Goal: Task Accomplishment & Management: Use online tool/utility

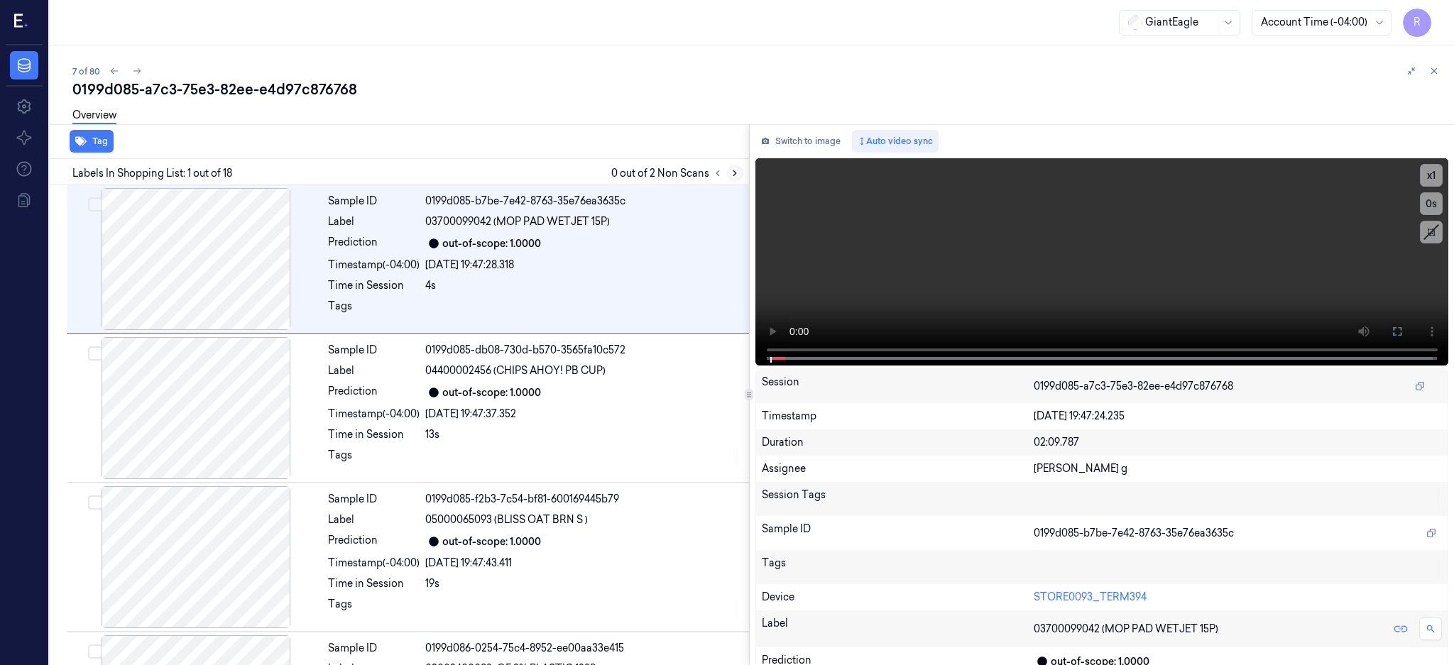
click at [740, 174] on icon at bounding box center [735, 173] width 10 height 10
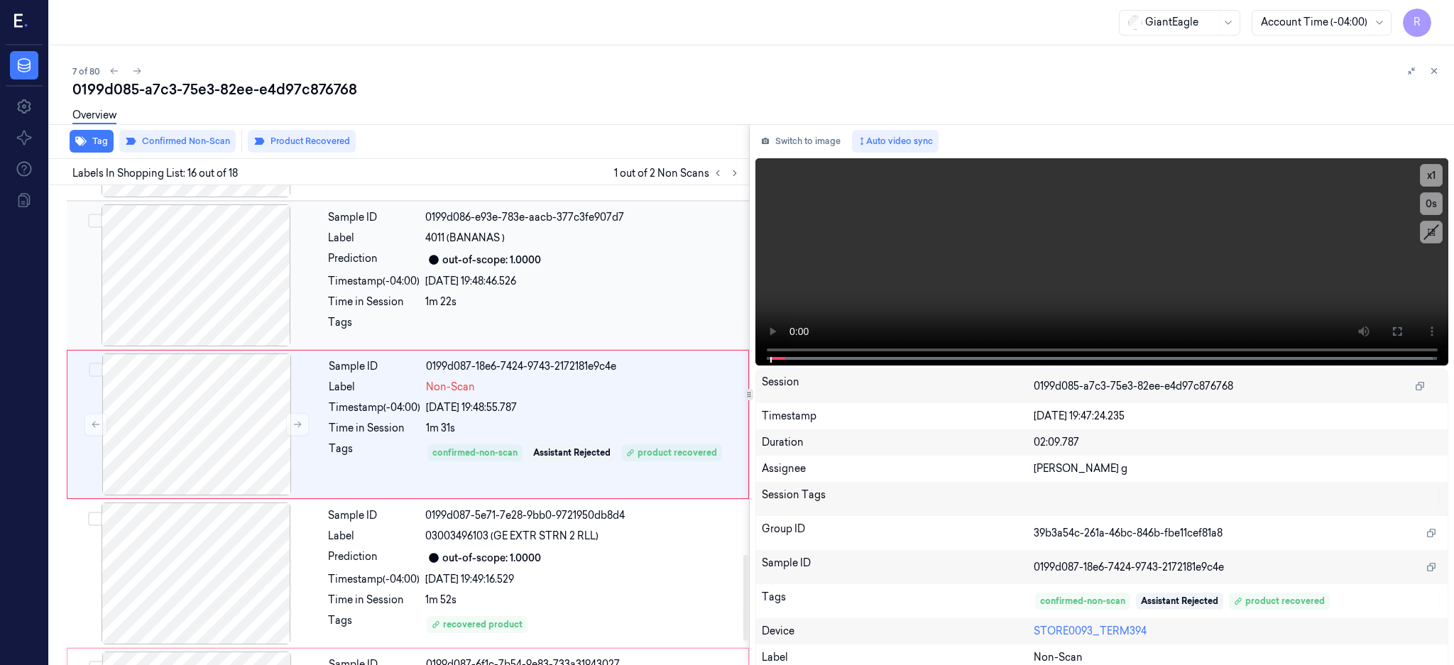
click at [216, 305] on div at bounding box center [196, 275] width 253 height 142
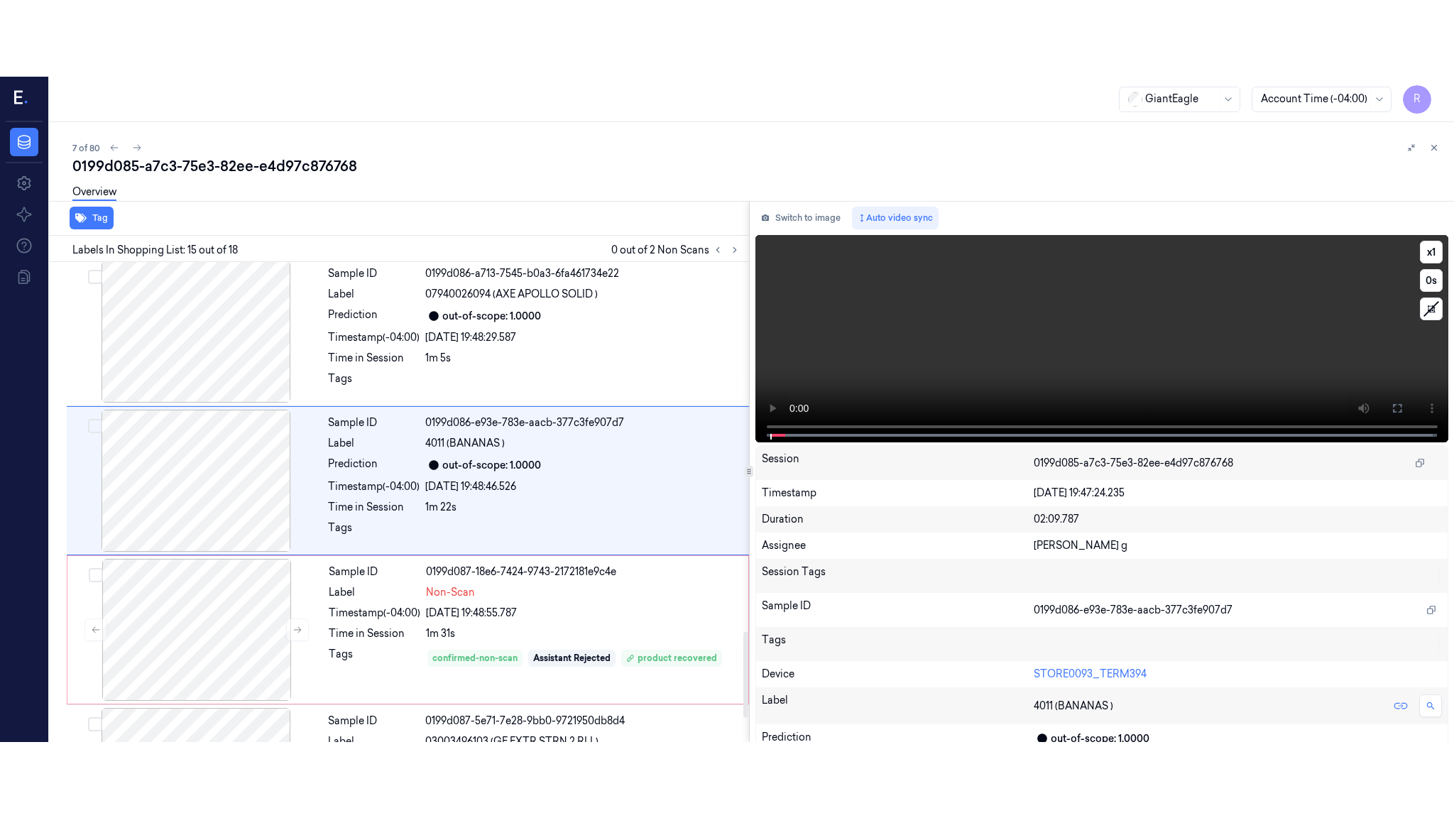
scroll to position [1921, 0]
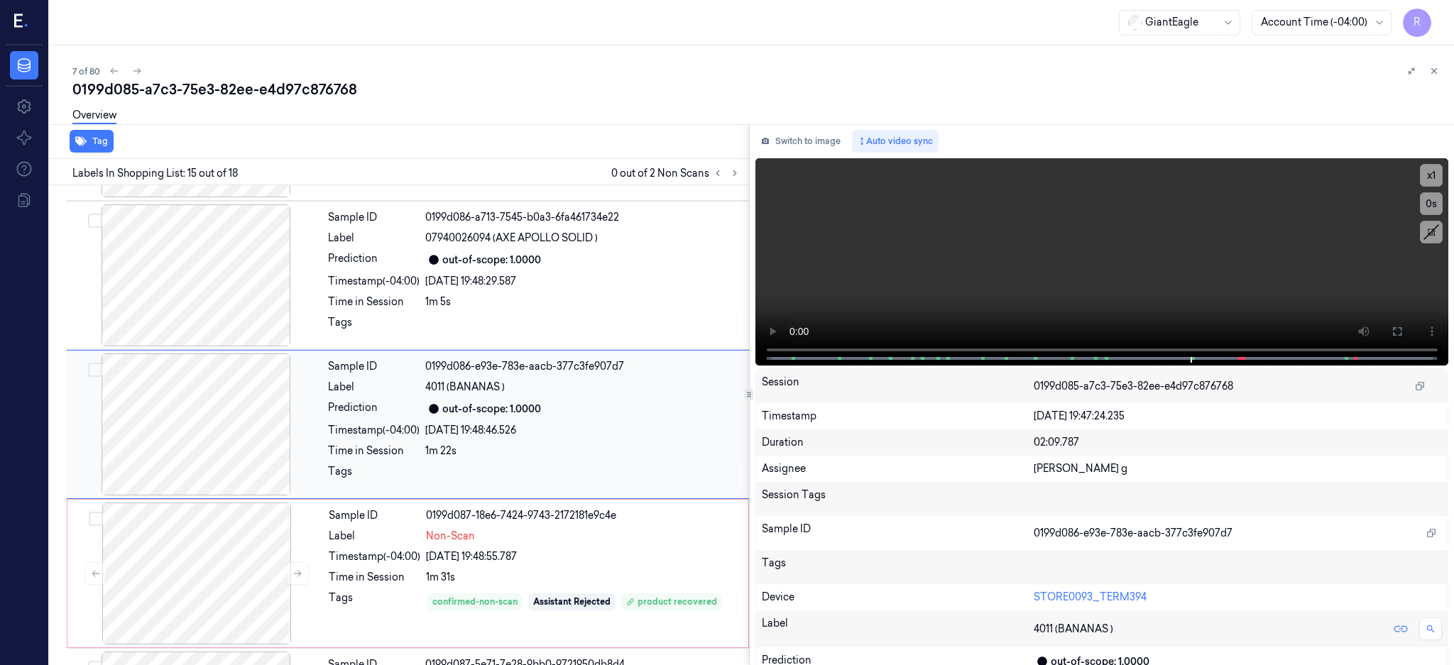
click at [180, 489] on div at bounding box center [196, 424] width 253 height 142
click at [172, 453] on div at bounding box center [196, 424] width 253 height 142
click at [1403, 332] on icon at bounding box center [1396, 331] width 11 height 11
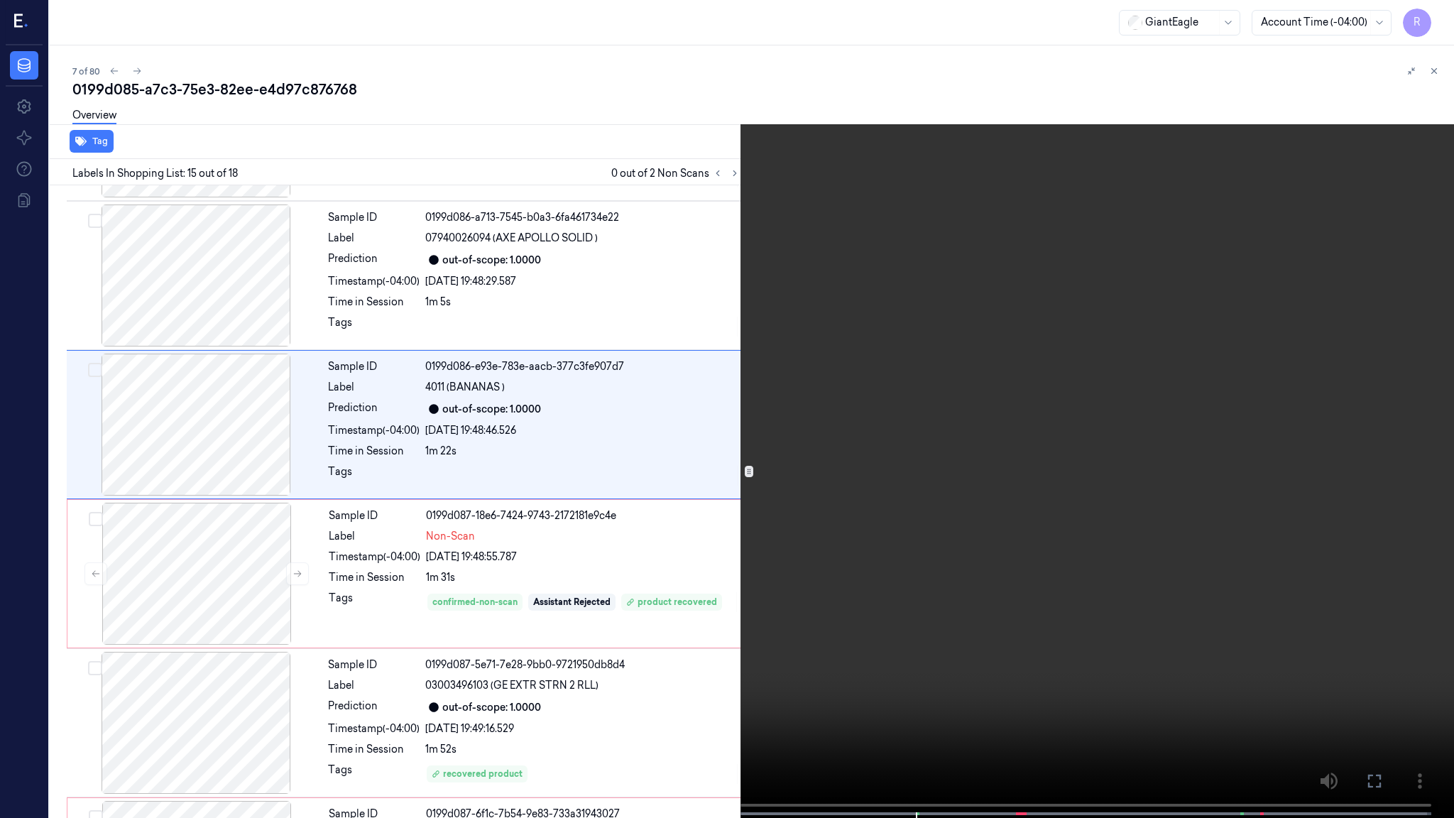
click at [1049, 386] on video at bounding box center [727, 410] width 1454 height 821
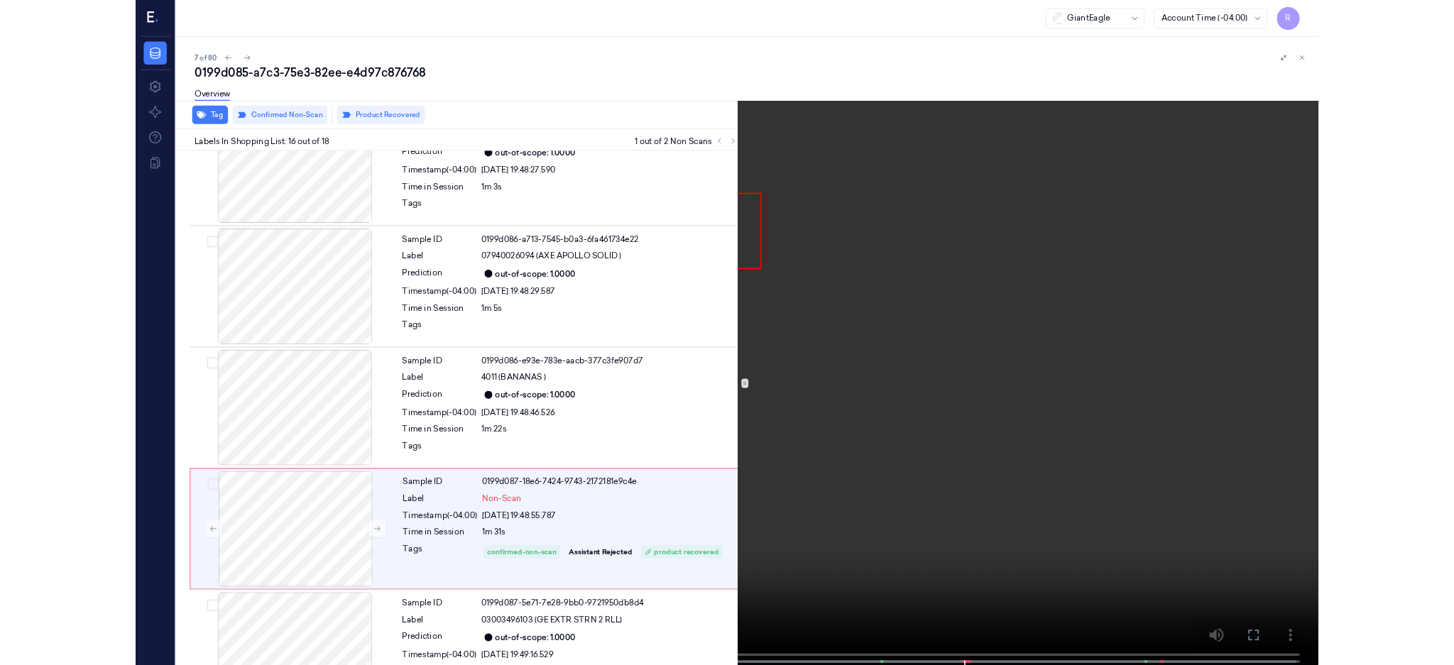
scroll to position [1994, 0]
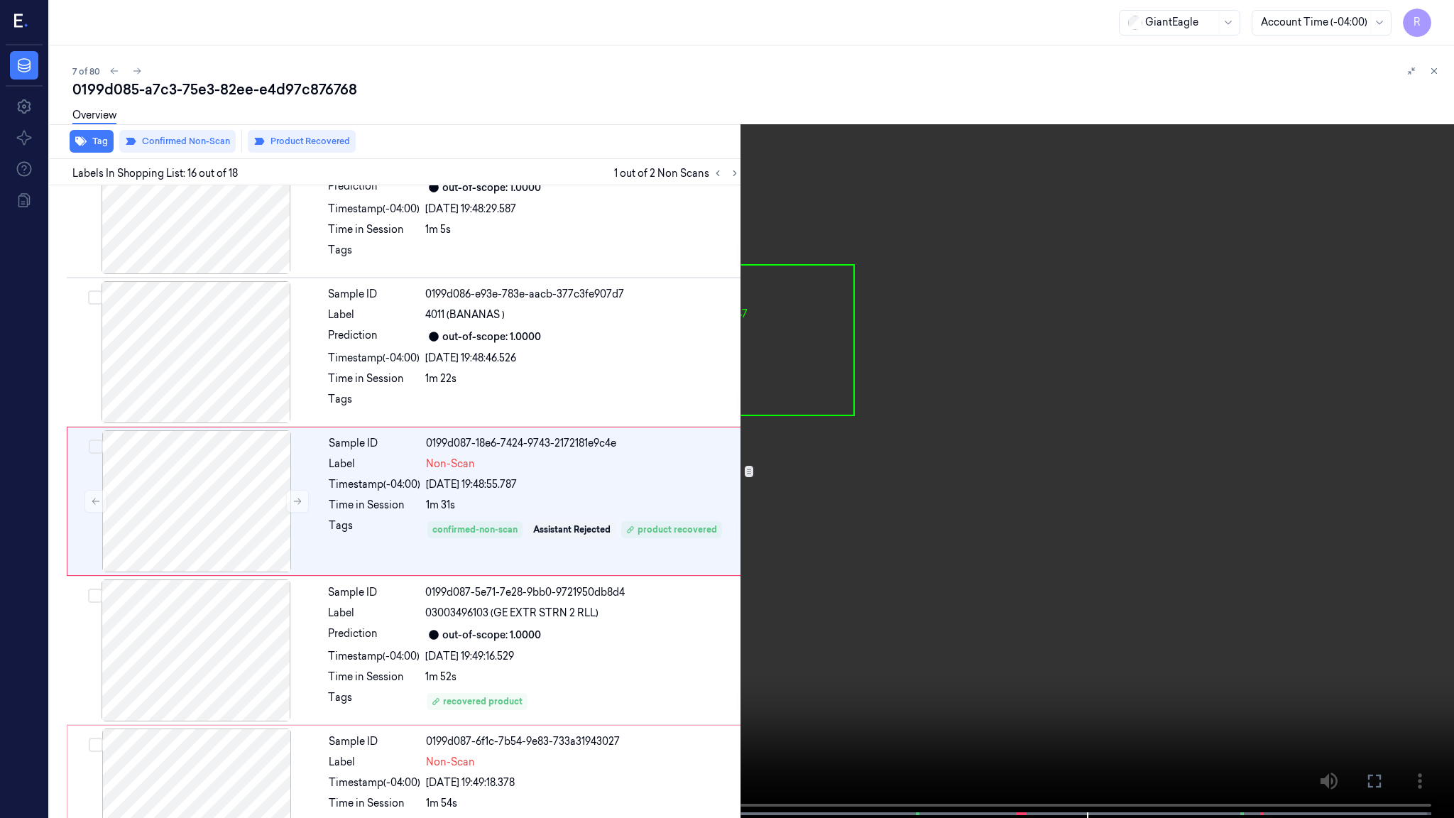
click at [1025, 402] on video at bounding box center [727, 410] width 1454 height 821
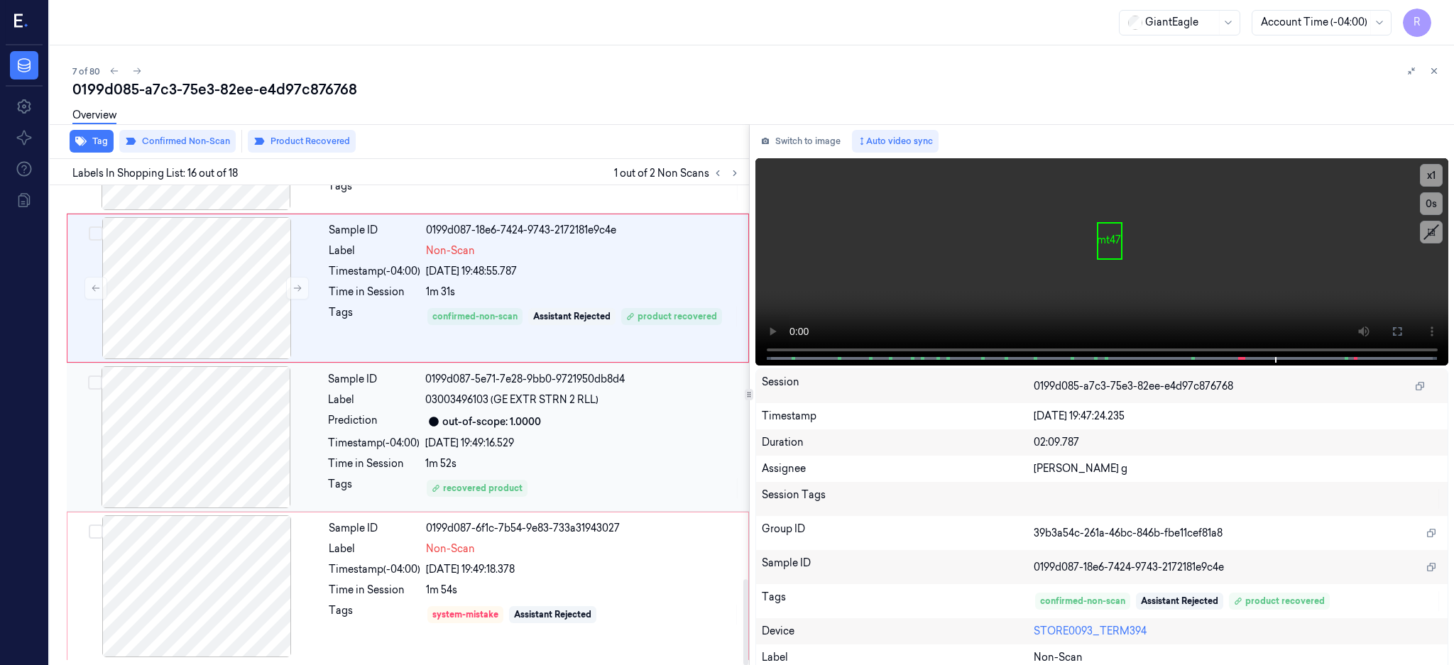
click at [179, 454] on div at bounding box center [196, 437] width 253 height 142
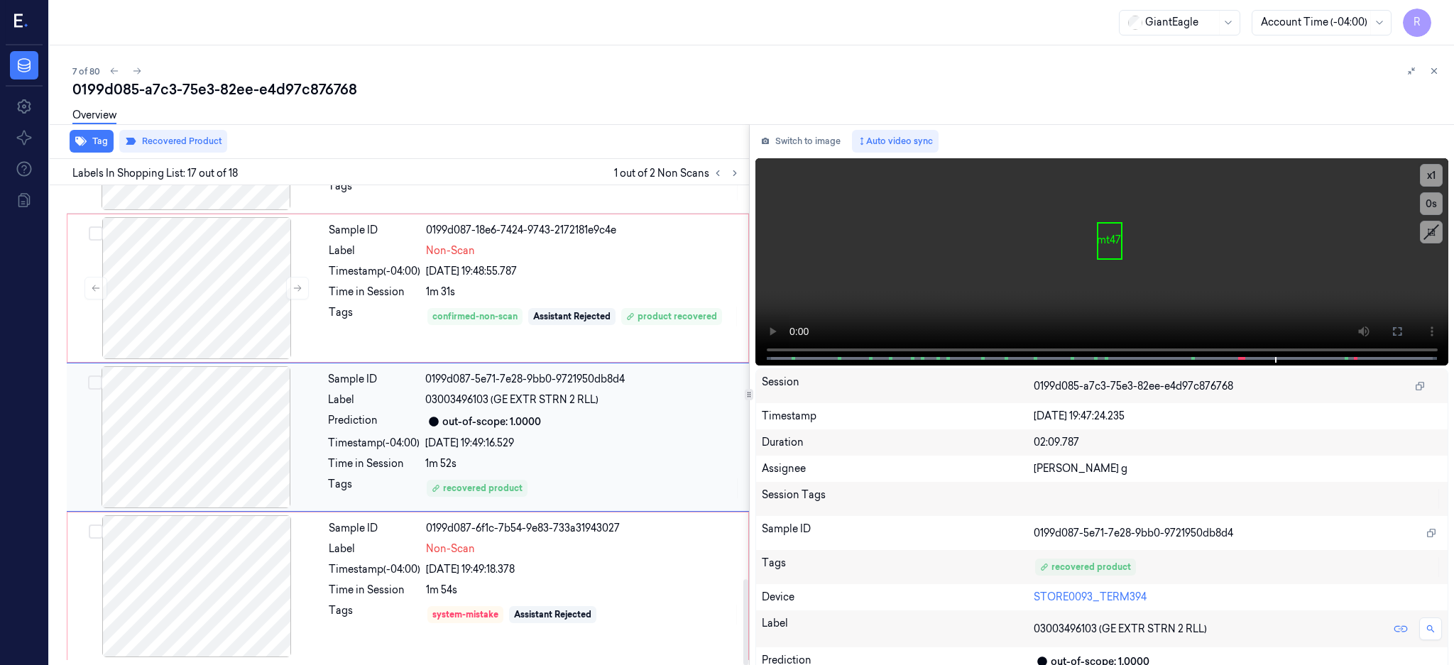
scroll to position [2208, 0]
click at [198, 601] on div at bounding box center [196, 586] width 253 height 142
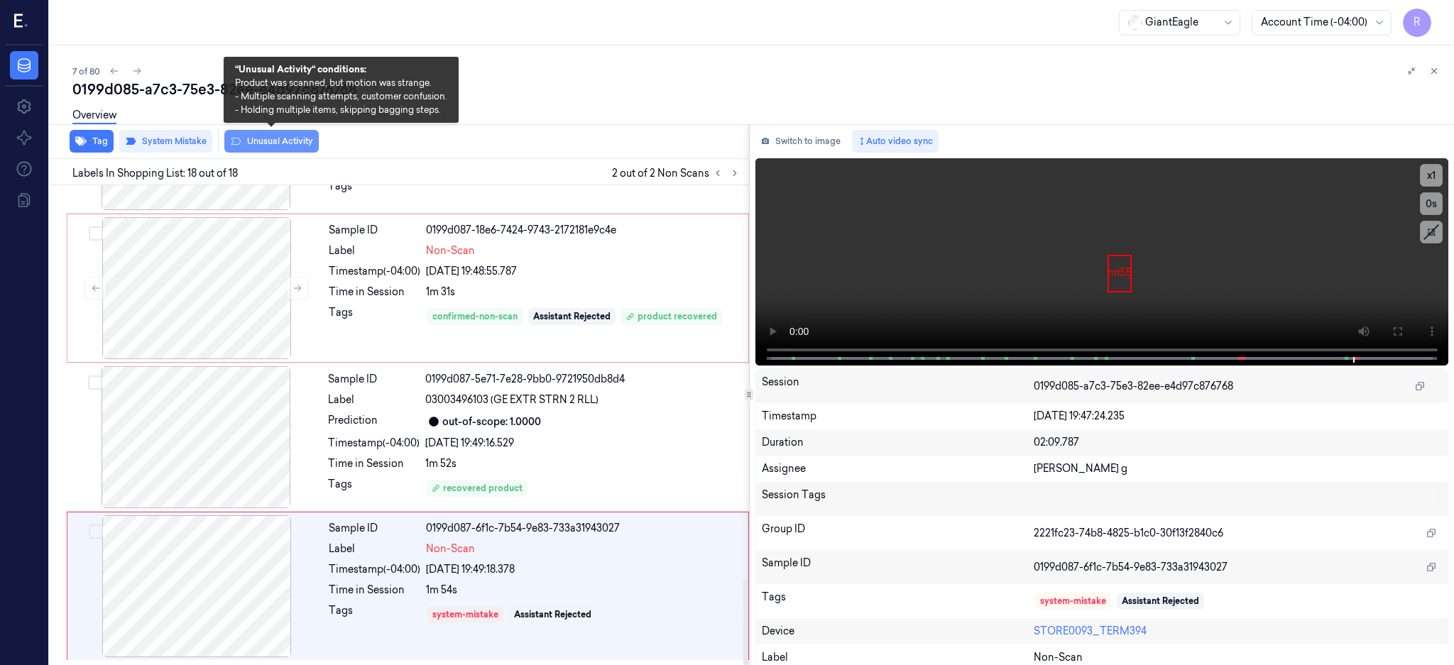
click at [280, 136] on button "Unusual Activity" at bounding box center [271, 141] width 94 height 23
